Goal: Transaction & Acquisition: Book appointment/travel/reservation

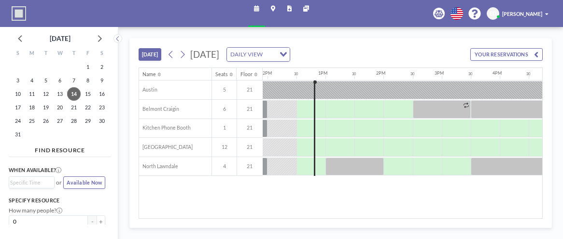
scroll to position [0, 695]
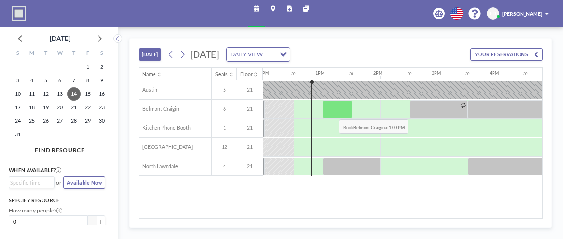
click at [332, 111] on div at bounding box center [336, 109] width 29 height 18
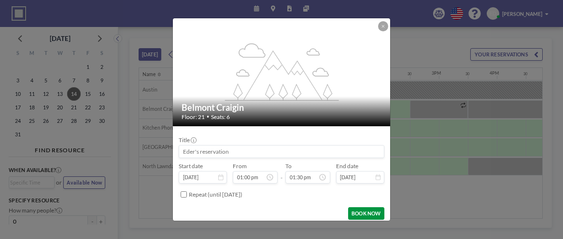
scroll to position [401, 0]
click at [365, 213] on button "BOOK NOW" at bounding box center [366, 213] width 36 height 13
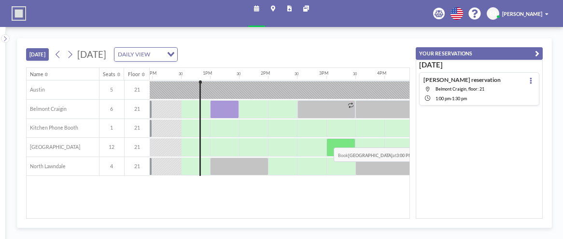
click at [326, 139] on div at bounding box center [340, 147] width 29 height 18
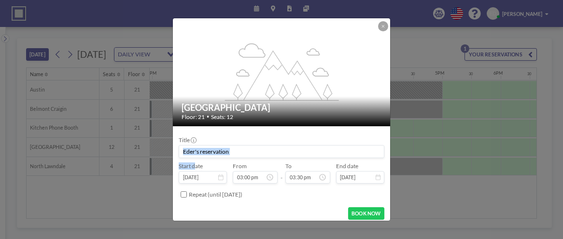
click at [326, 139] on div "Title" at bounding box center [281, 148] width 205 height 22
click at [385, 28] on button at bounding box center [383, 26] width 10 height 10
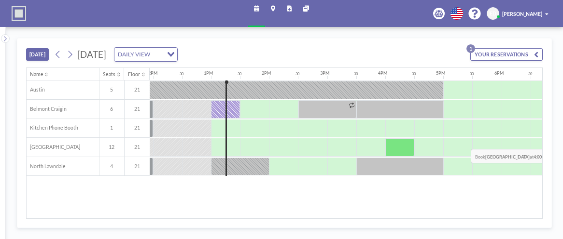
scroll to position [0, 724]
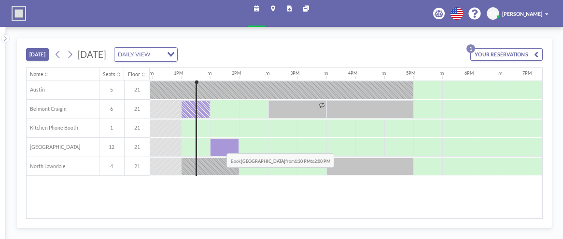
click at [219, 145] on div at bounding box center [224, 147] width 29 height 18
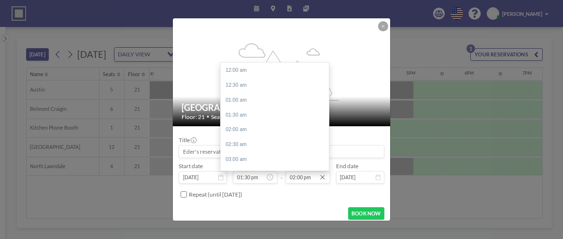
scroll to position [415, 0]
click at [298, 176] on input "02:00 pm" at bounding box center [307, 177] width 45 height 13
click at [241, 114] on div "03:30 pm" at bounding box center [277, 114] width 113 height 15
type input "03:30 pm"
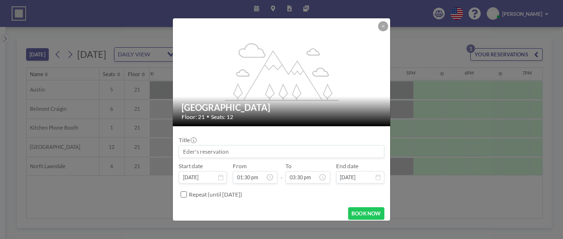
drag, startPoint x: 249, startPoint y: 151, endPoint x: 174, endPoint y: 141, distance: 76.0
click at [174, 141] on form "Title Start date [DATE] From 01:30 pm - To 03:30 pm End date [DATE] Repeat (unt…" at bounding box center [281, 175] width 217 height 99
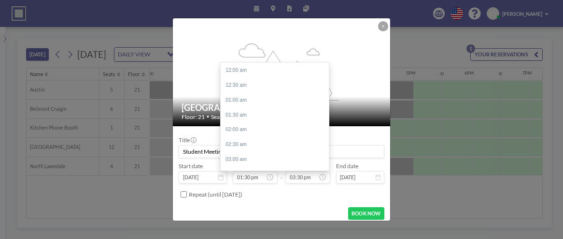
scroll to position [460, 0]
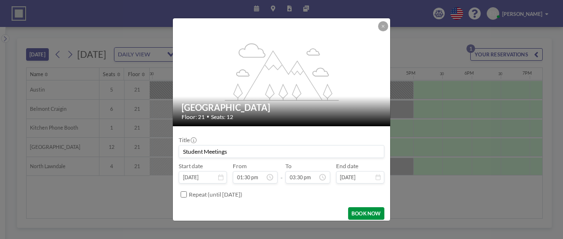
type input "Student Meetings"
click at [367, 212] on button "BOOK NOW" at bounding box center [366, 213] width 36 height 13
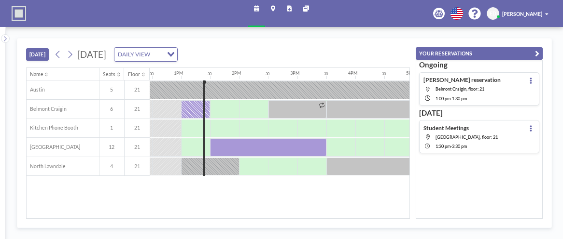
click at [460, 129] on h4 "Student Meetings" at bounding box center [445, 127] width 45 height 7
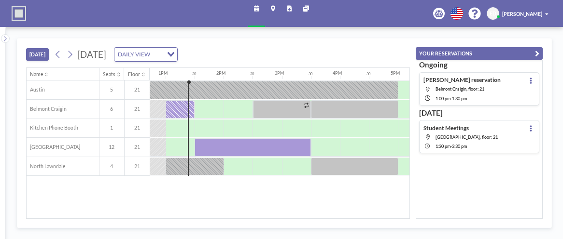
scroll to position [0, 753]
